Goal: Transaction & Acquisition: Purchase product/service

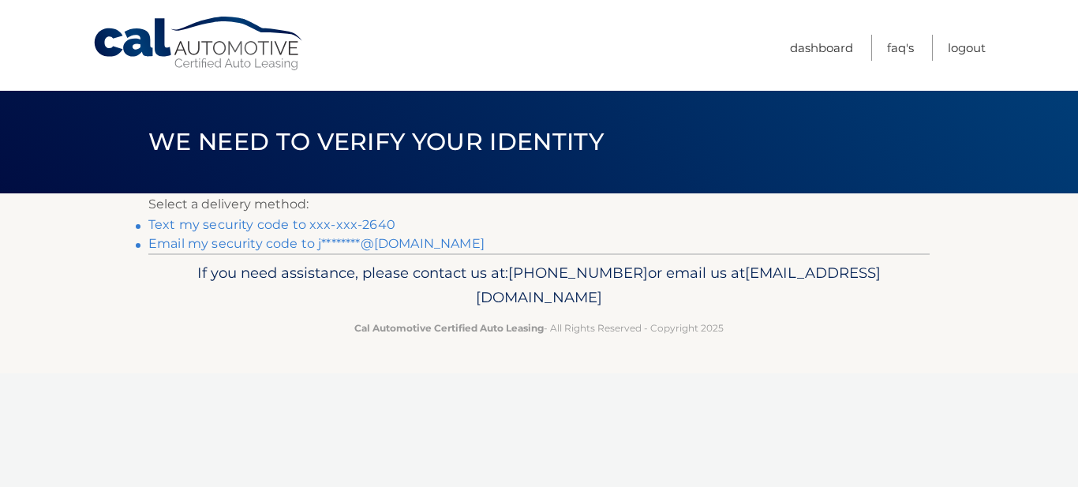
click at [253, 226] on link "Text my security code to xxx-xxx-2640" at bounding box center [271, 224] width 247 height 15
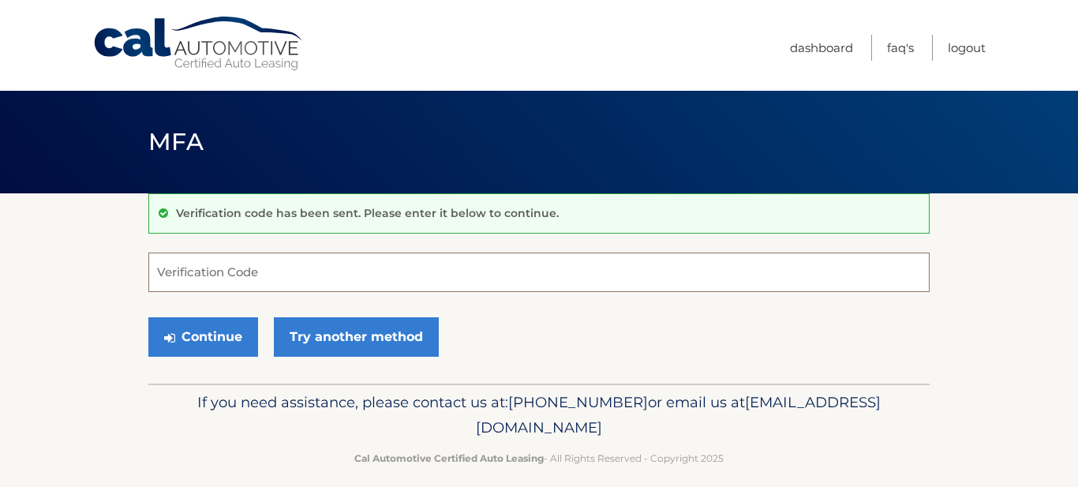
click at [244, 271] on input "Verification Code" at bounding box center [538, 272] width 781 height 39
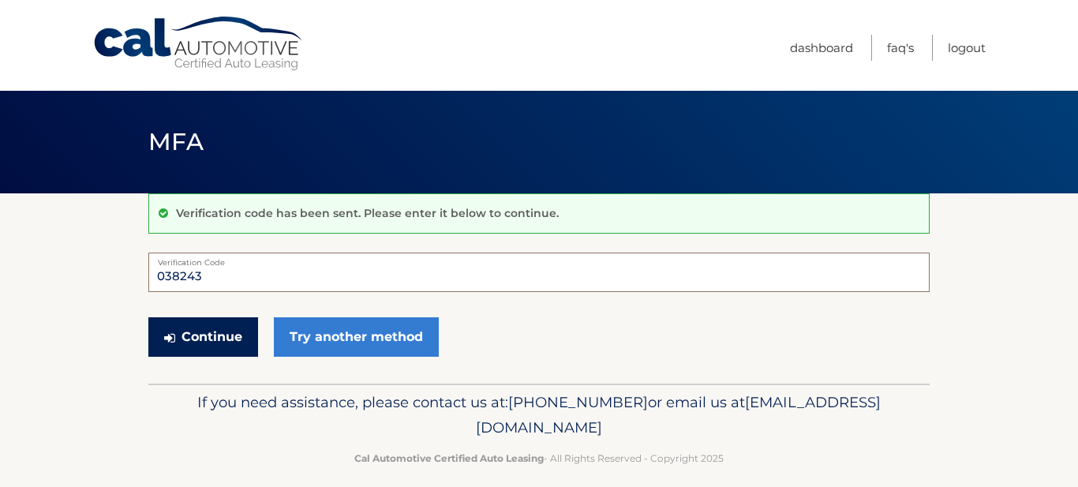
type input "038243"
click at [213, 332] on button "Continue" at bounding box center [203, 336] width 110 height 39
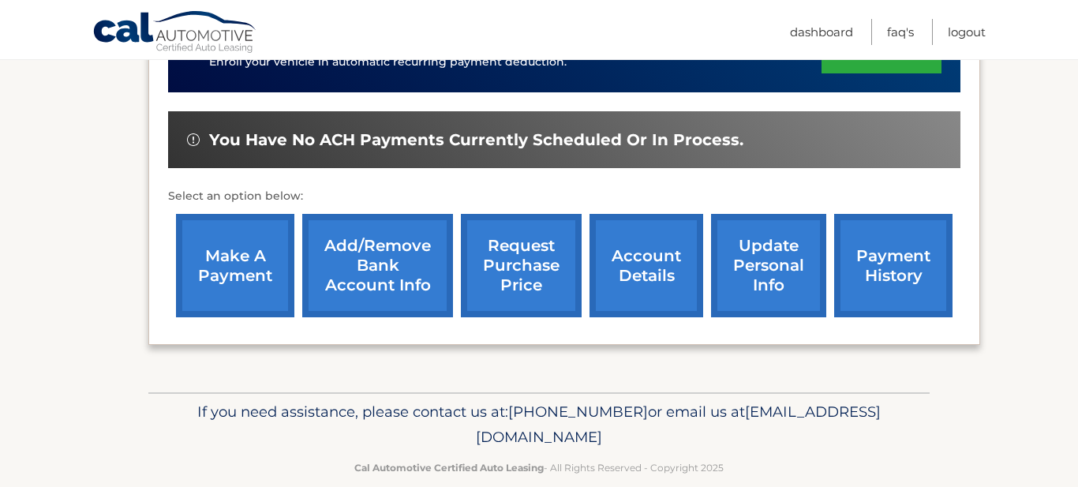
scroll to position [449, 0]
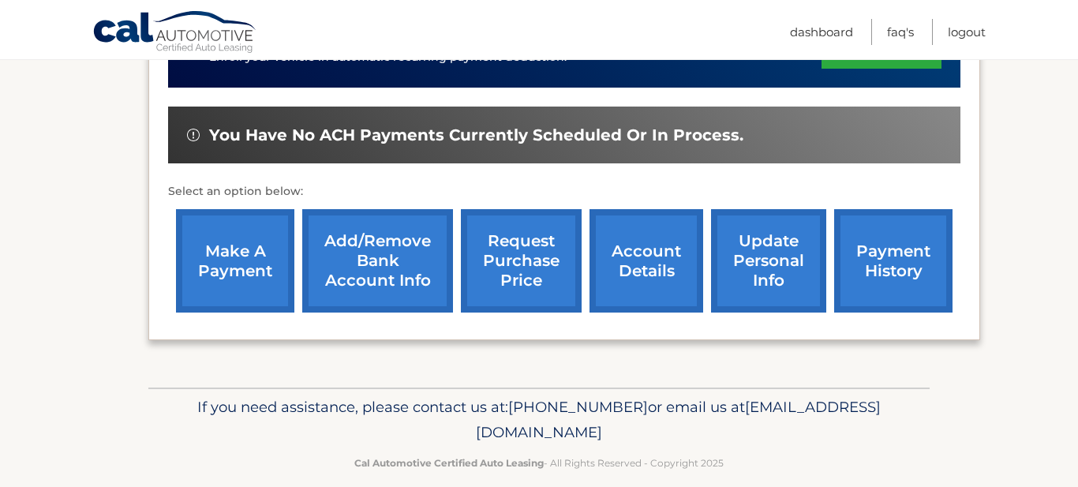
click at [219, 271] on link "make a payment" at bounding box center [235, 260] width 118 height 103
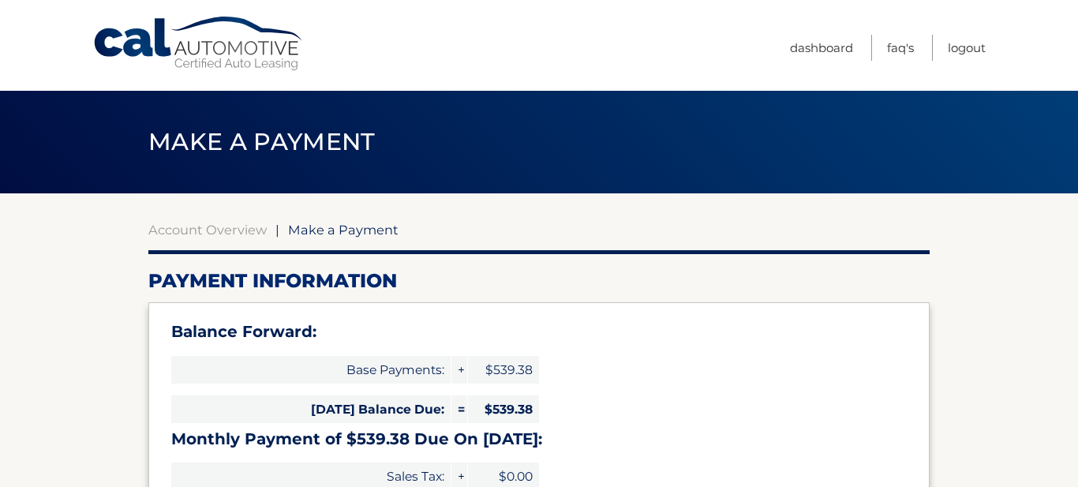
select select "ZDQ2MzAzOTktMGE2MC00NmQ3LWE1ODktZDI1MzQ2ZjVlM2E0"
